Goal: Transaction & Acquisition: Purchase product/service

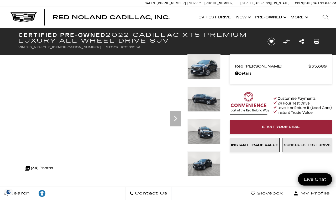
click at [303, 17] on button "Show More" at bounding box center [299, 17] width 22 height 21
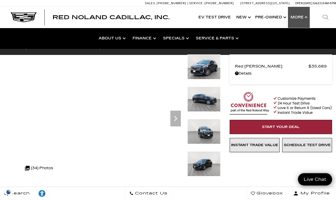
click at [0, 0] on link "Tax Savings for Cadillac" at bounding box center [0, 0] width 0 height 0
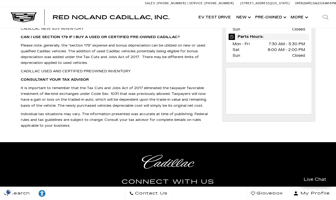
scroll to position [293, 0]
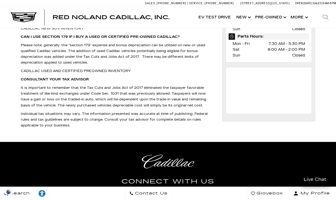
click at [12, 175] on div "Connect With Us" at bounding box center [168, 179] width 336 height 74
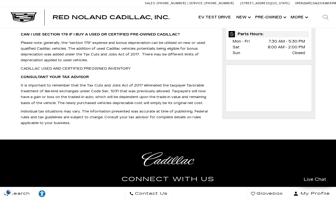
scroll to position [297, 0]
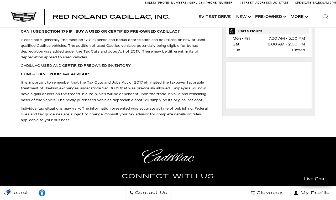
click at [62, 68] on link "CADILLAC USED AND CERTIFIED PREOWNED INVENTORY" at bounding box center [76, 66] width 110 height 4
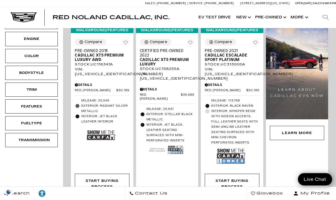
scroll to position [154, 0]
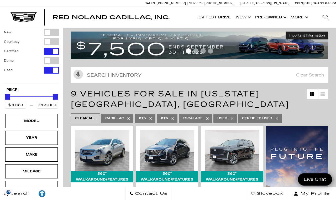
scroll to position [0, 0]
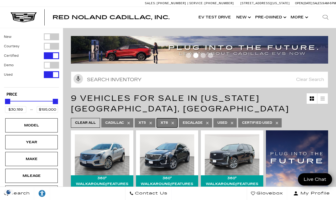
click at [168, 121] on span "XT6" at bounding box center [164, 122] width 7 height 7
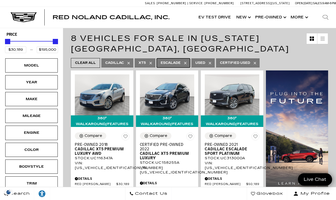
scroll to position [60, 0]
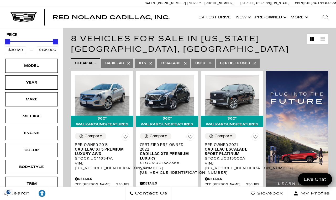
click at [19, 84] on div "Year" at bounding box center [31, 82] width 26 height 6
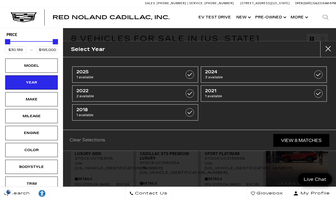
click at [88, 92] on span "2022" at bounding box center [126, 90] width 100 height 5
type input "$35,689"
type input "$68,189"
checkbox input "true"
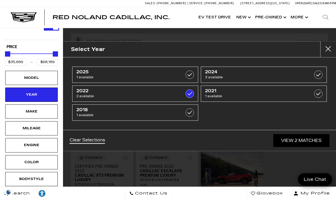
scroll to position [40, 0]
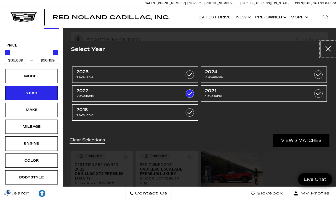
click at [328, 50] on button "Close" at bounding box center [328, 49] width 16 height 16
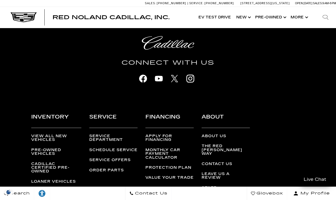
scroll to position [423, 0]
